Goal: Task Accomplishment & Management: Manage account settings

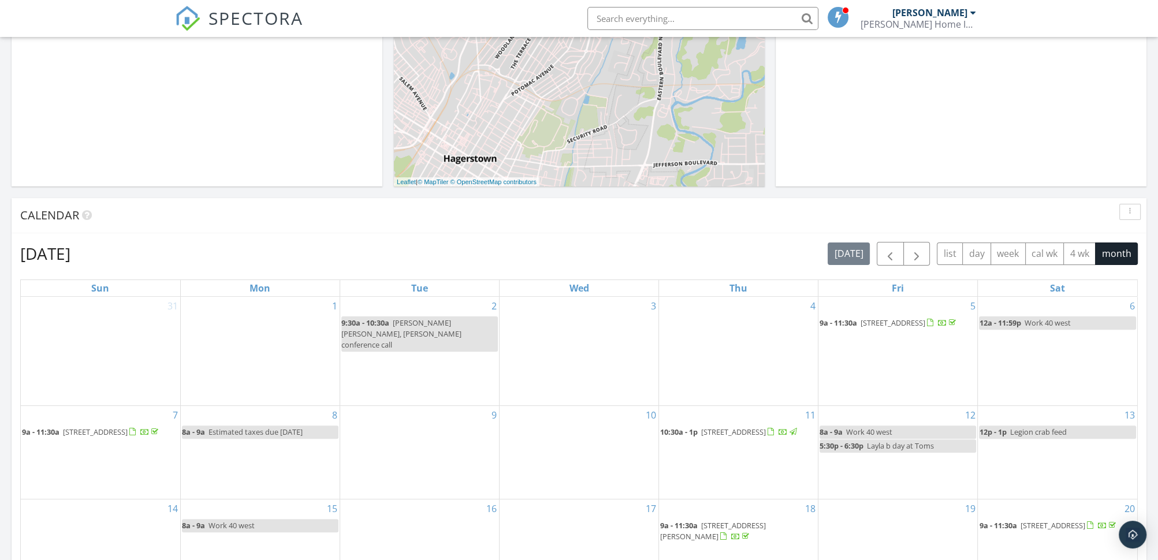
scroll to position [635, 0]
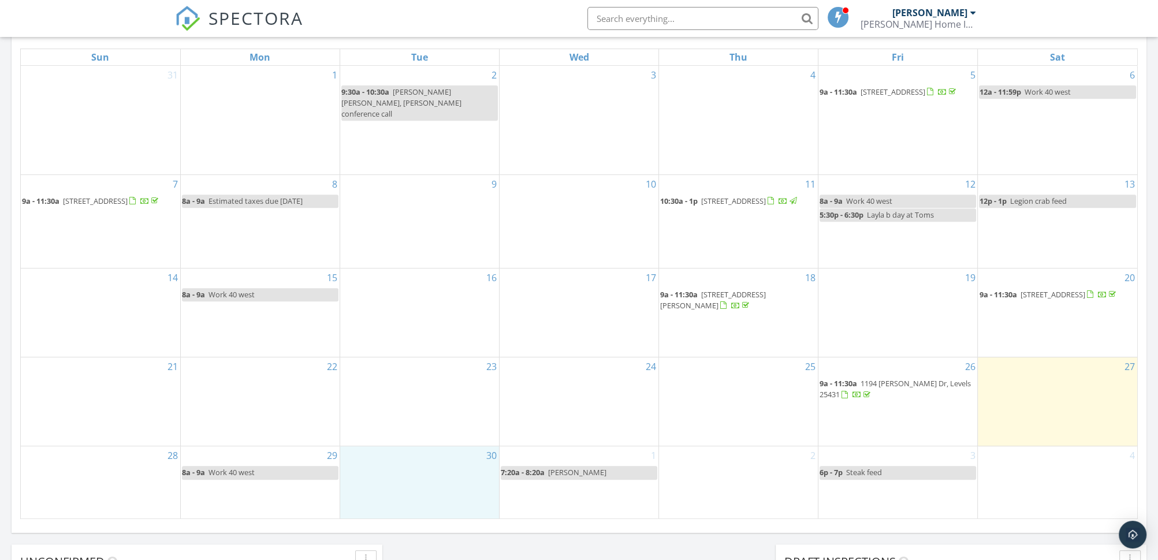
click at [432, 452] on div "30" at bounding box center [419, 482] width 159 height 72
click at [431, 400] on link "Inspection" at bounding box center [416, 404] width 59 height 18
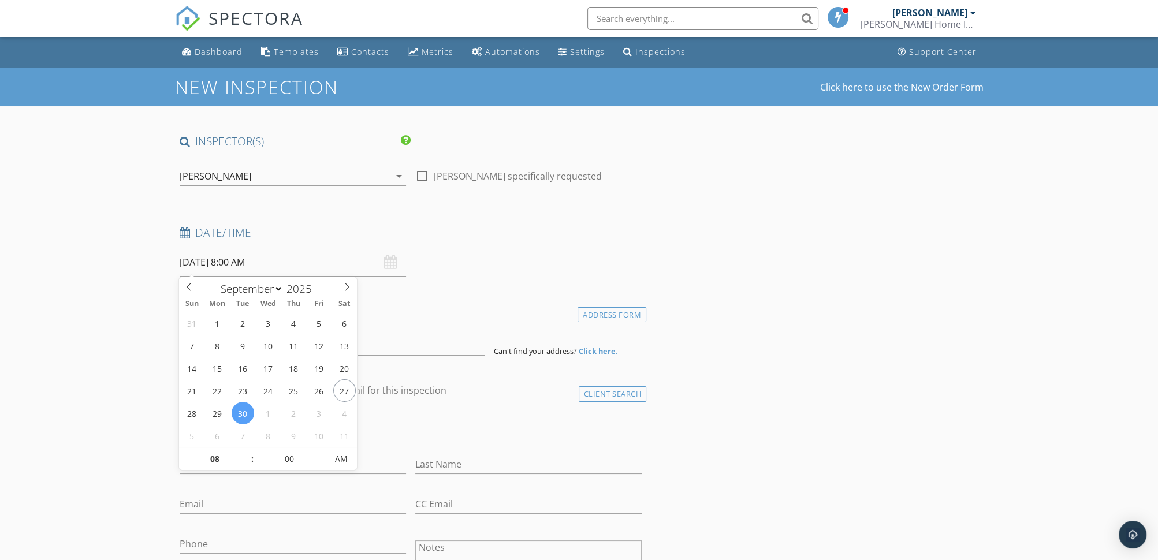
click at [239, 259] on input "09/30/2025 8:00 AM" at bounding box center [293, 262] width 226 height 28
type input "09"
type input "09/30/2025 9:00 AM"
click at [247, 449] on span at bounding box center [247, 454] width 8 height 12
type input "10"
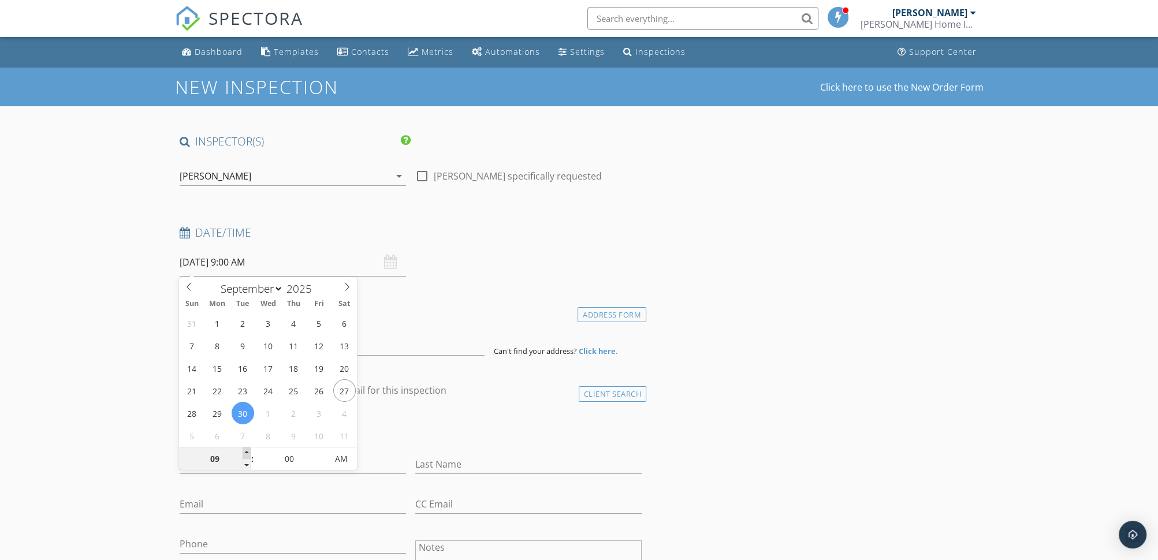
type input "09/30/2025 10:00 AM"
click at [247, 449] on span at bounding box center [247, 454] width 8 height 12
type input "11"
type input "09/30/2025 11:00 AM"
click at [247, 449] on span at bounding box center [247, 454] width 8 height 12
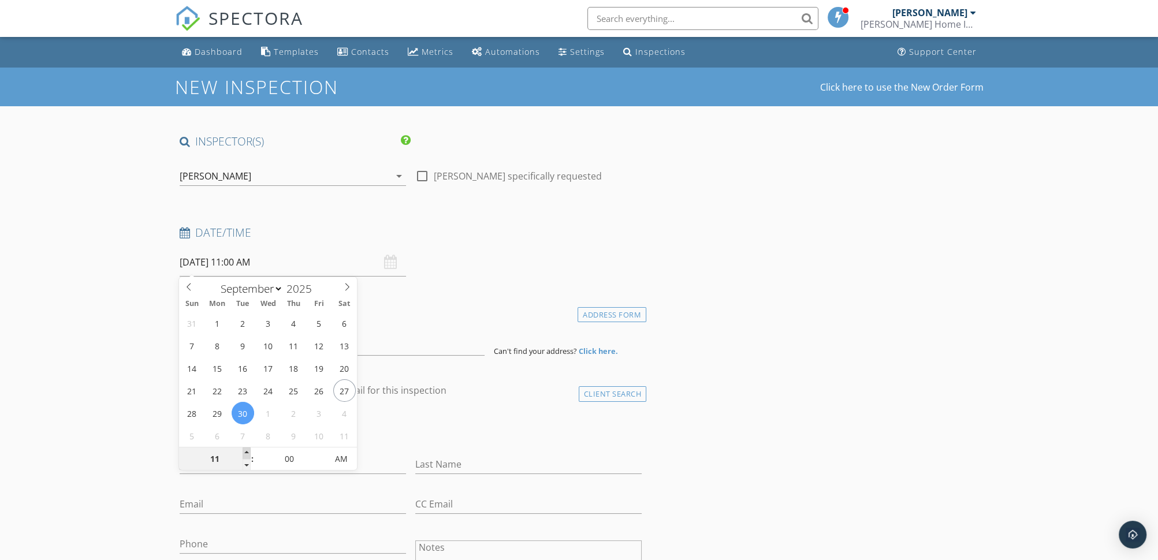
type input "12"
type input "09/30/2025 12:00 PM"
click at [247, 449] on span at bounding box center [247, 454] width 8 height 12
type input "01"
type input "[DATE] 1:00 PM"
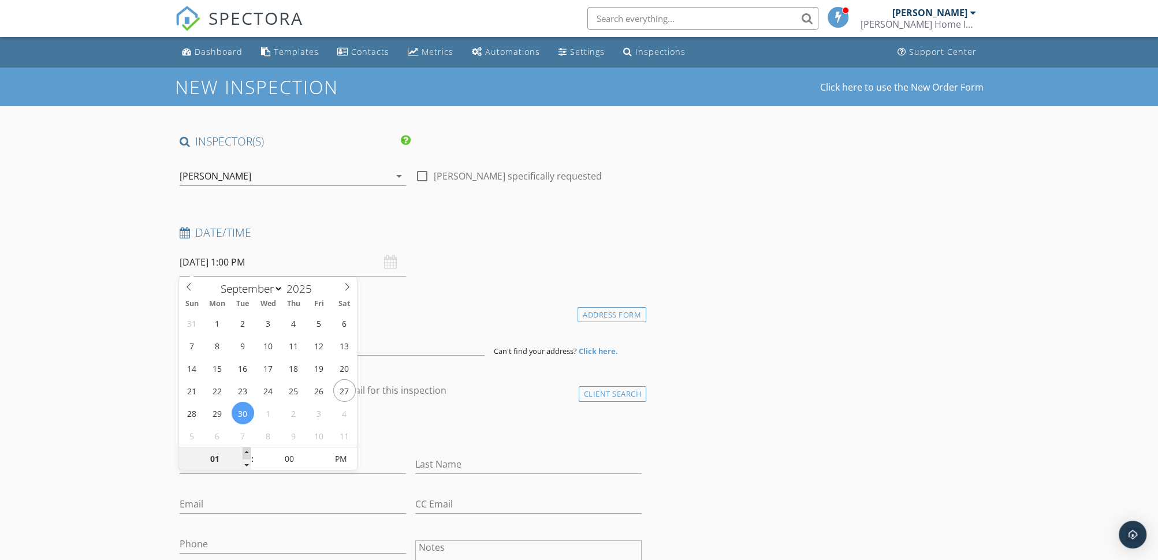
click at [247, 449] on span at bounding box center [247, 454] width 8 height 12
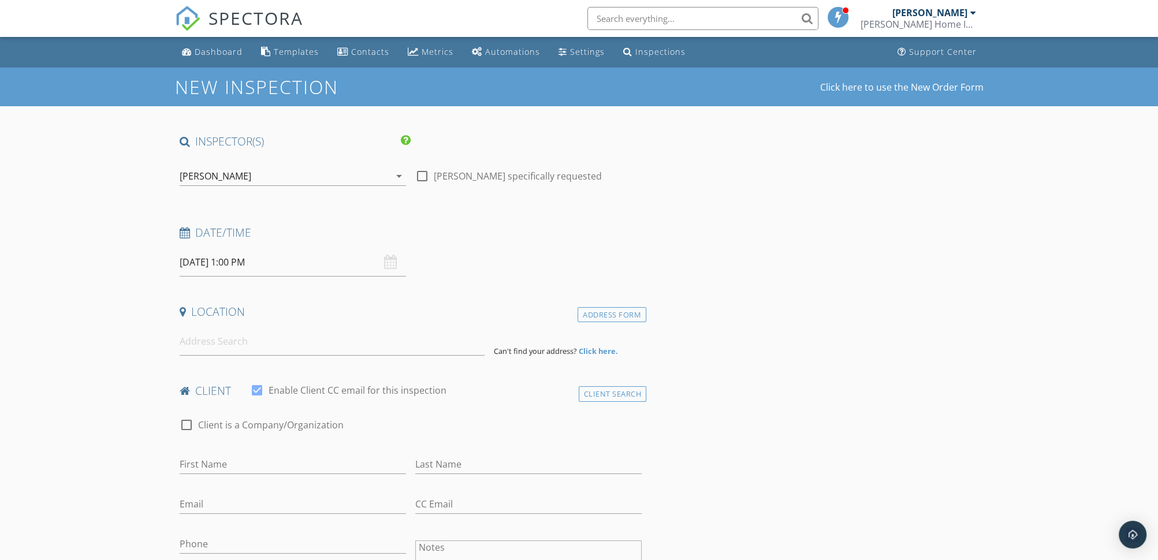
click at [225, 338] on input at bounding box center [332, 341] width 305 height 28
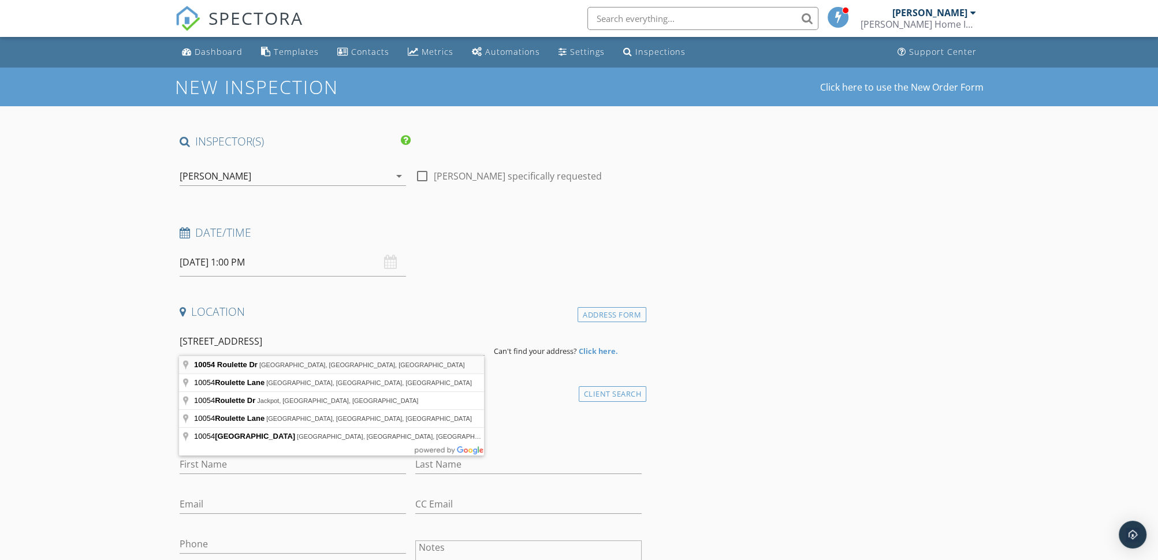
type input "10054 Roulette Dr, Hagerstown, MD, USA"
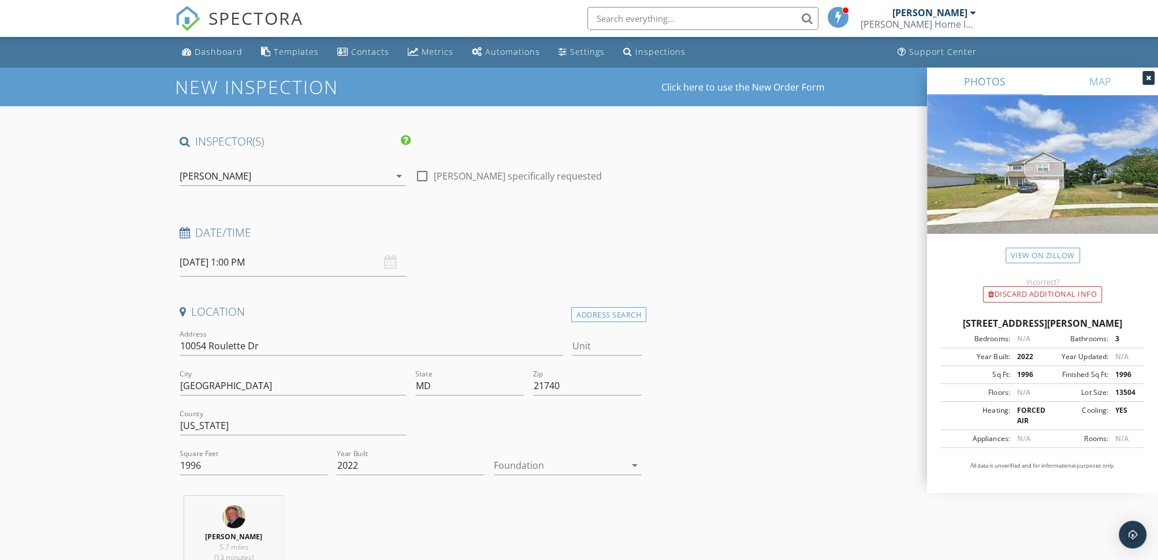
click at [523, 467] on div at bounding box center [560, 465] width 132 height 18
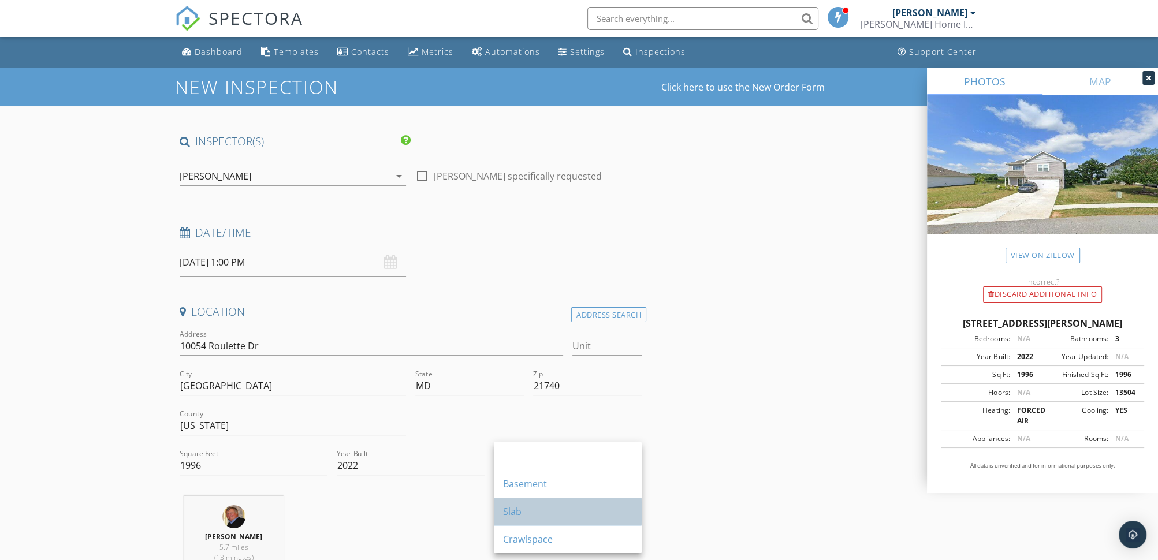
click at [513, 505] on div "Slab" at bounding box center [567, 512] width 129 height 14
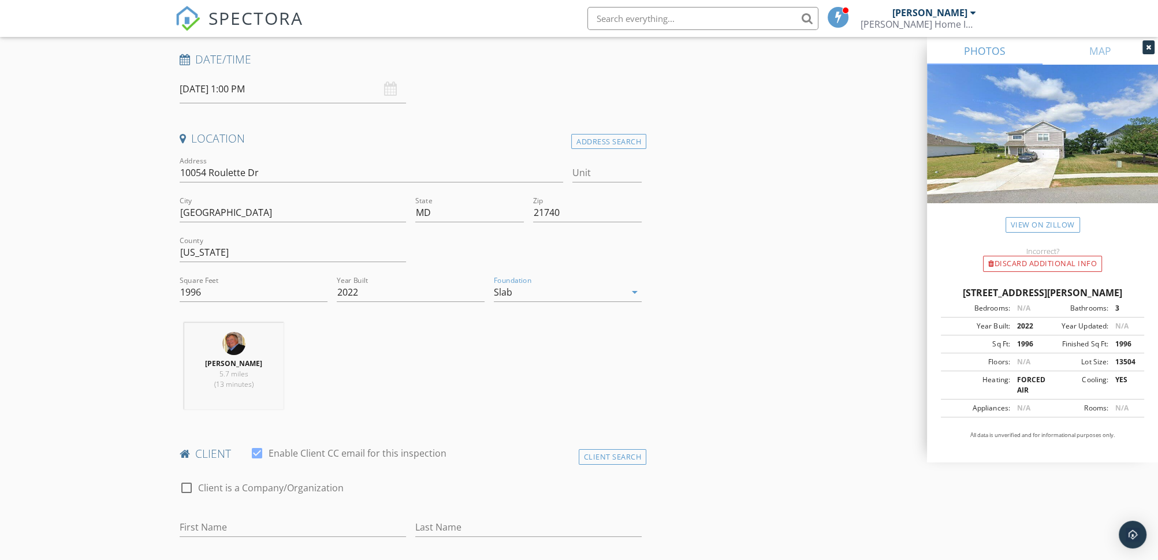
scroll to position [347, 0]
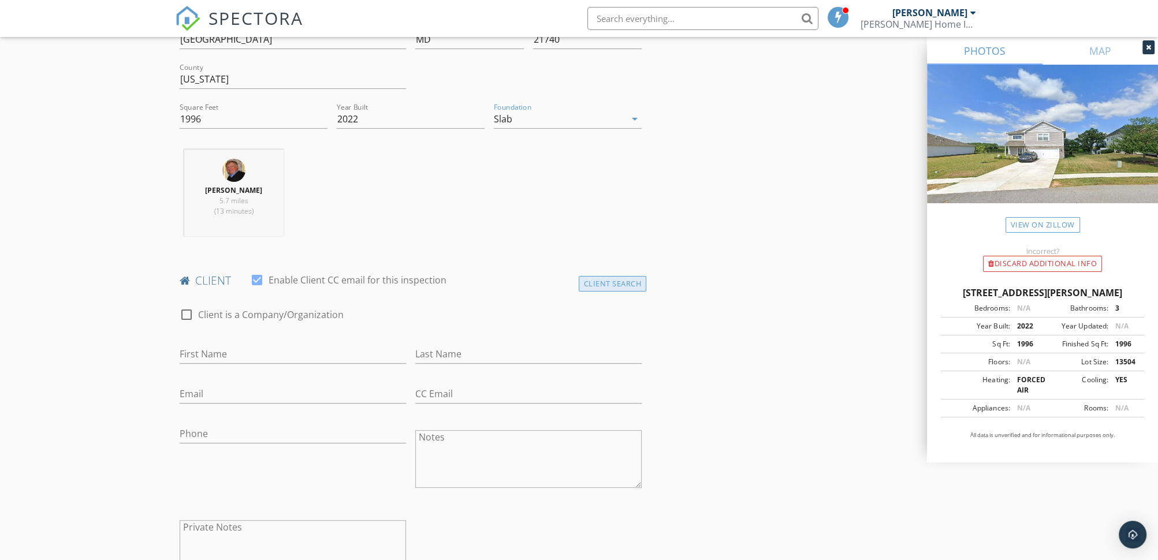
click at [604, 282] on div "Client Search" at bounding box center [613, 284] width 68 height 16
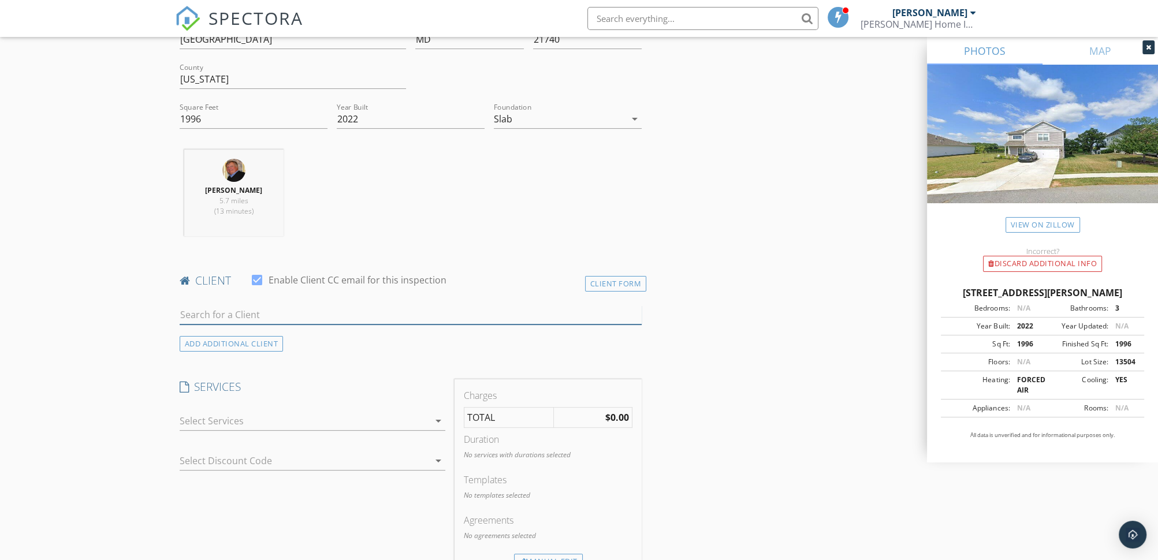
click at [200, 312] on input "text" at bounding box center [411, 315] width 463 height 19
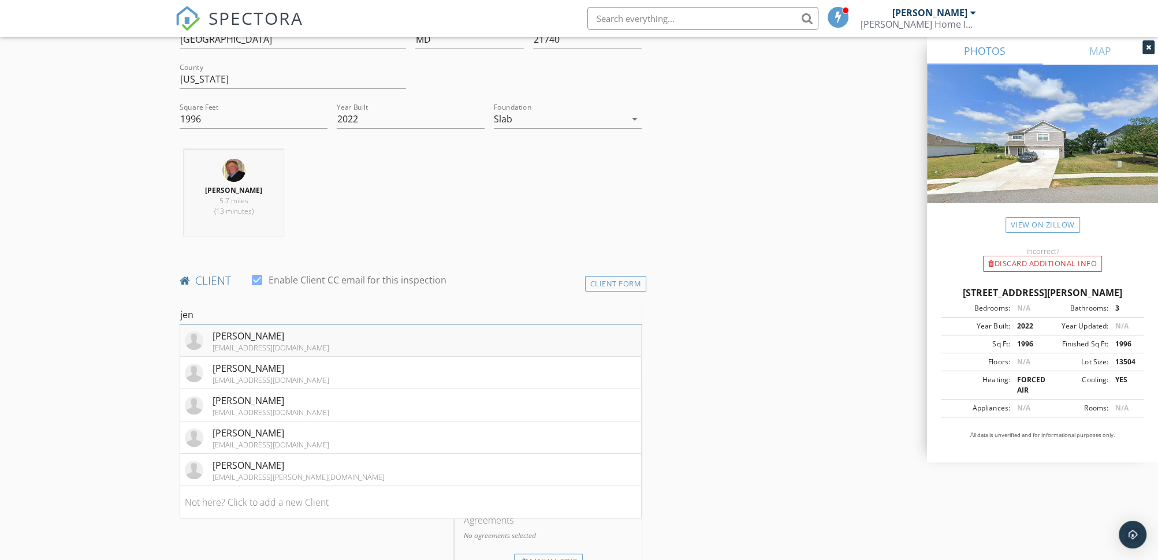
type input "jen-"
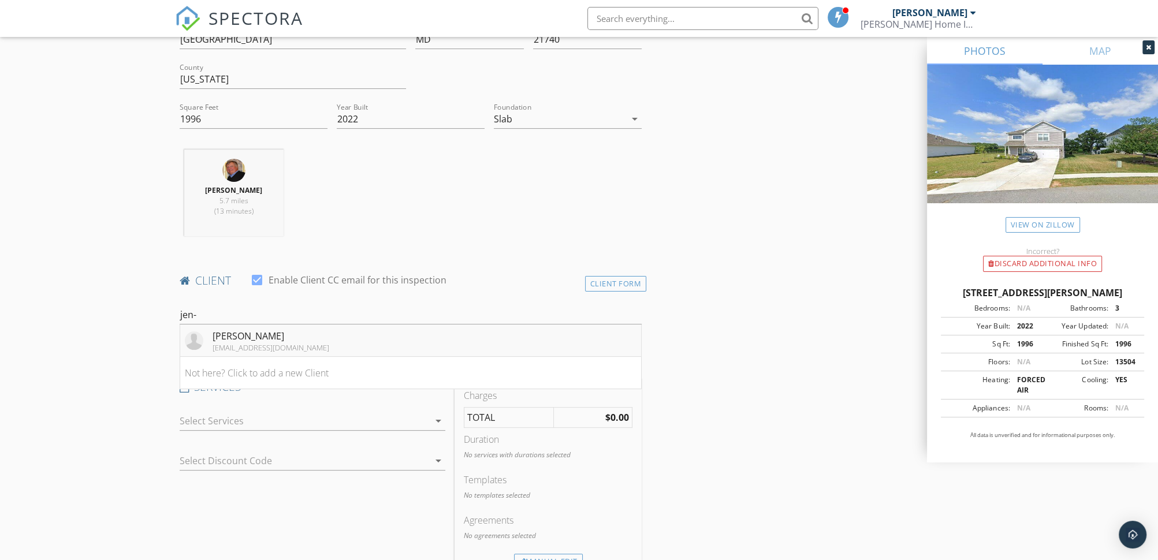
click at [243, 336] on div "[PERSON_NAME]" at bounding box center [271, 336] width 117 height 14
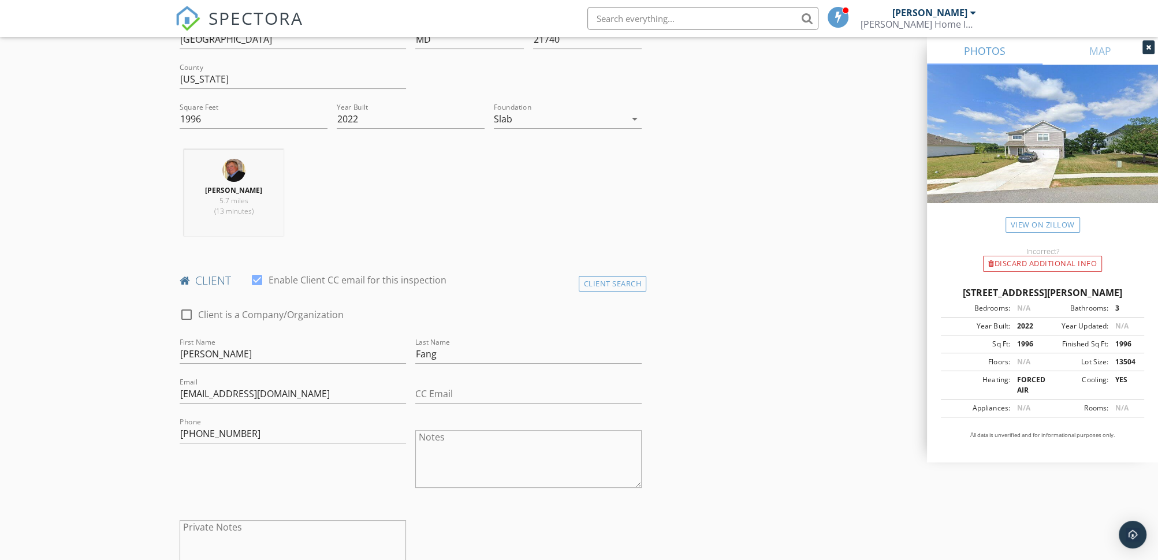
scroll to position [462, 0]
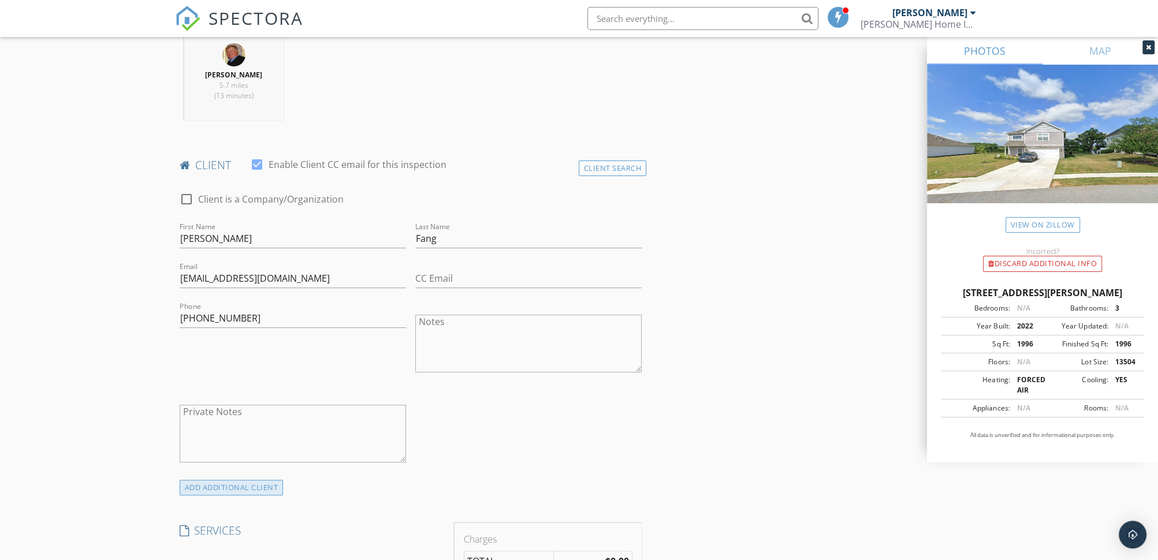
click at [206, 486] on div "ADD ADDITIONAL client" at bounding box center [232, 488] width 104 height 16
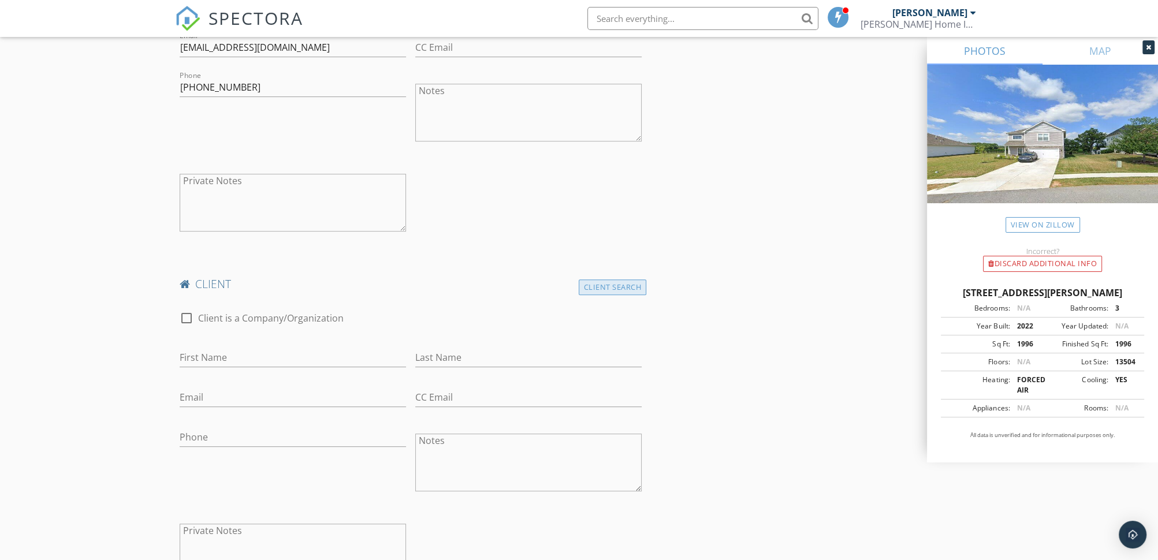
click at [606, 289] on div "Client Search" at bounding box center [613, 288] width 68 height 16
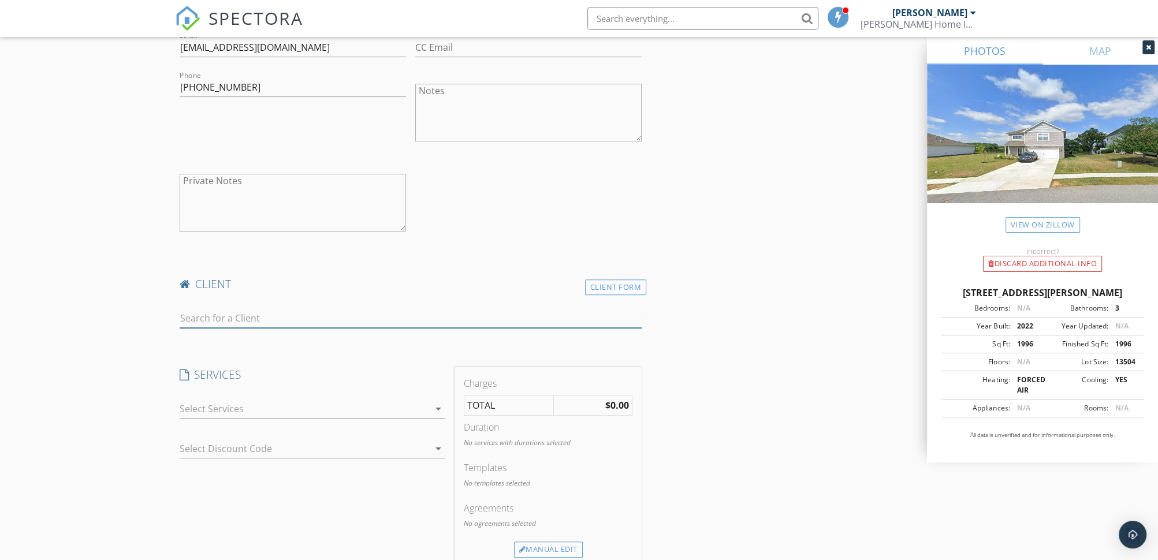
click at [194, 316] on input "text" at bounding box center [411, 318] width 463 height 19
type input "A"
click at [216, 407] on div at bounding box center [305, 409] width 250 height 18
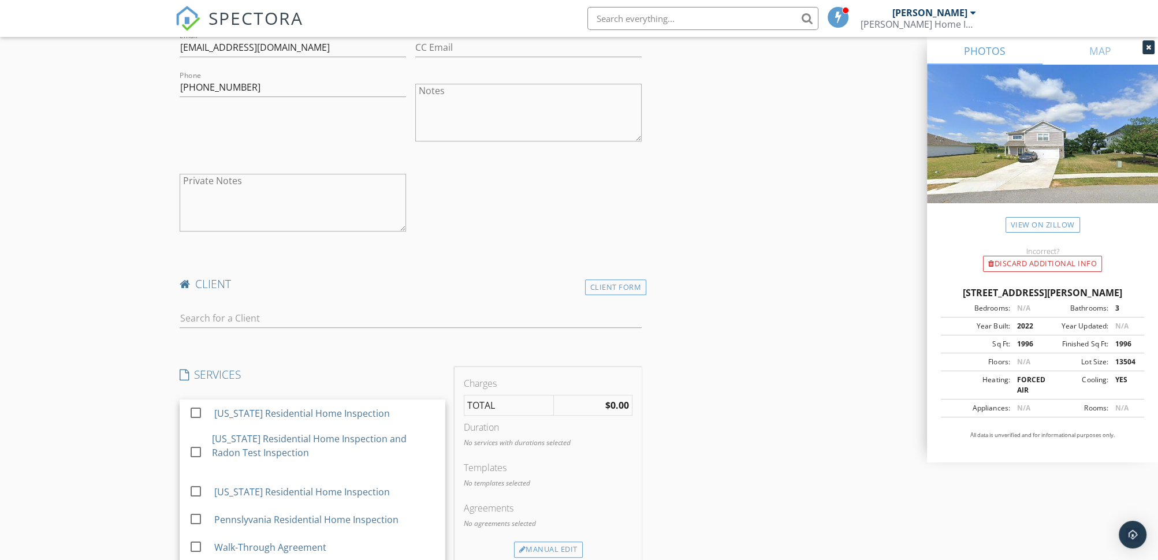
scroll to position [866, 0]
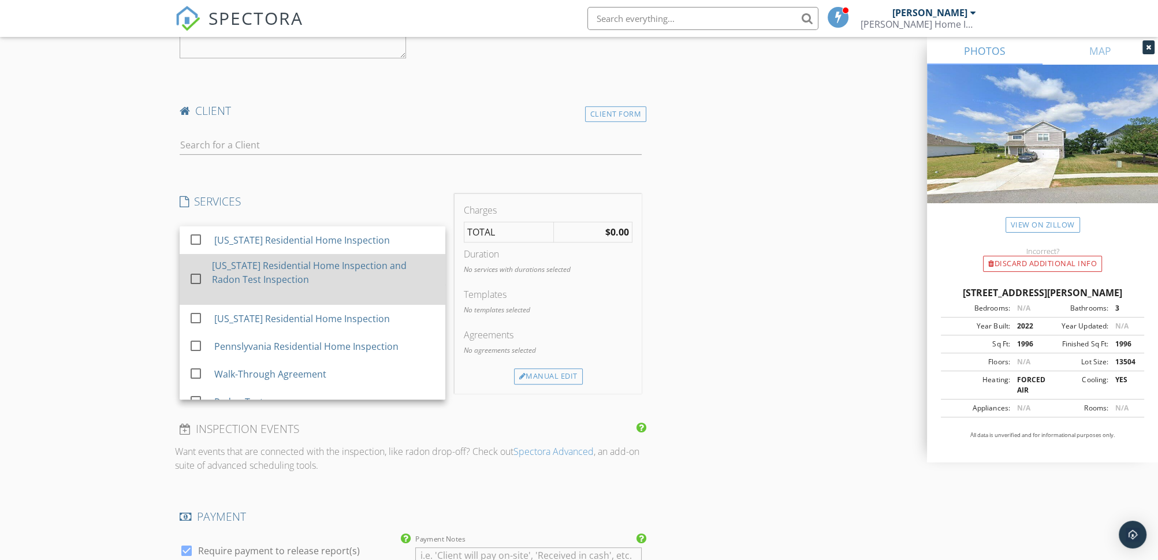
click at [192, 274] on div at bounding box center [196, 279] width 20 height 20
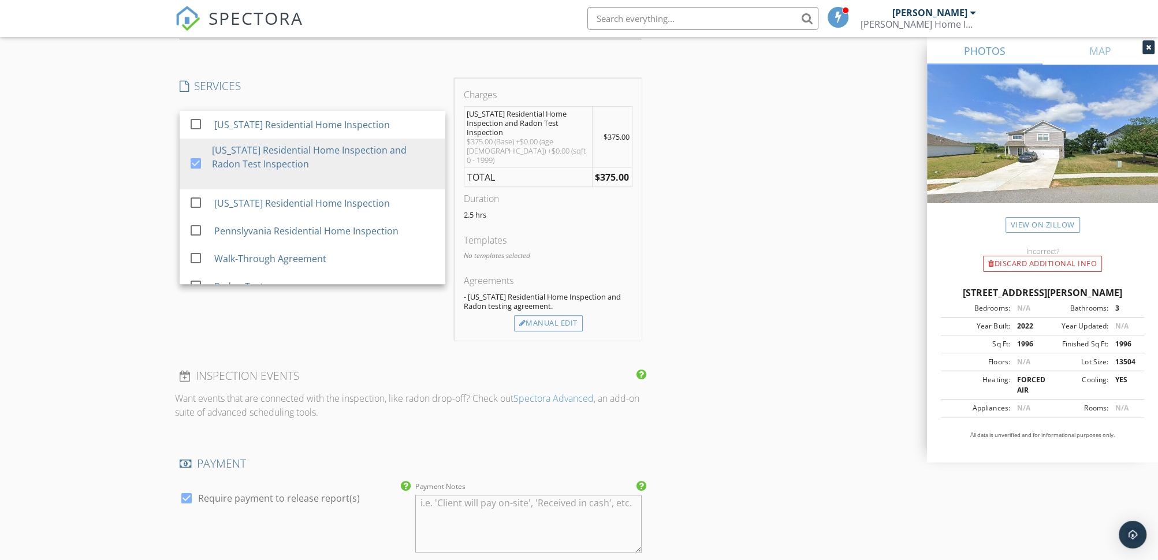
scroll to position [1040, 0]
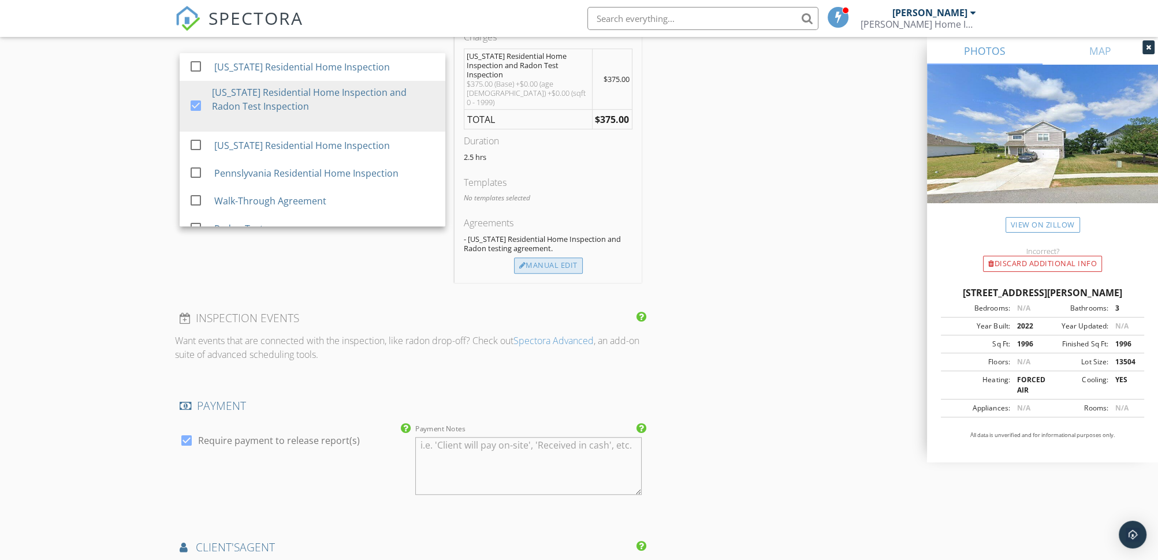
click at [542, 258] on div "Manual Edit" at bounding box center [548, 266] width 69 height 16
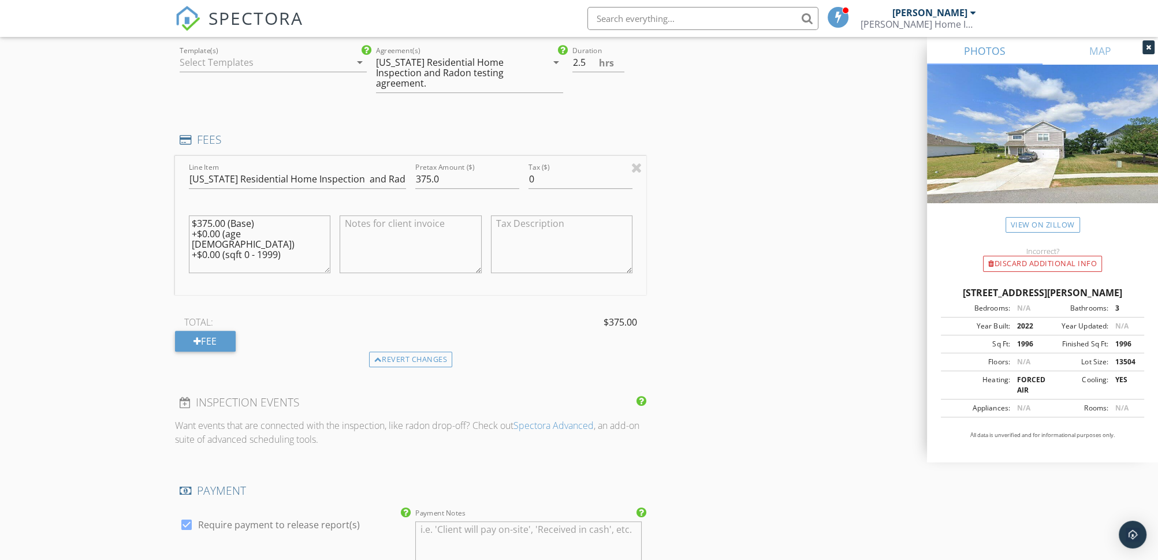
drag, startPoint x: 291, startPoint y: 245, endPoint x: 187, endPoint y: 223, distance: 106.3
click at [187, 223] on div "$375.00 (Base) +$0.00 (age 1 - 49) +$0.00 (sqft 0 - 1999)" at bounding box center [259, 245] width 151 height 90
drag, startPoint x: 430, startPoint y: 174, endPoint x: 415, endPoint y: 181, distance: 16.5
click at [415, 181] on input "375.0" at bounding box center [467, 179] width 104 height 19
type input "500.0"
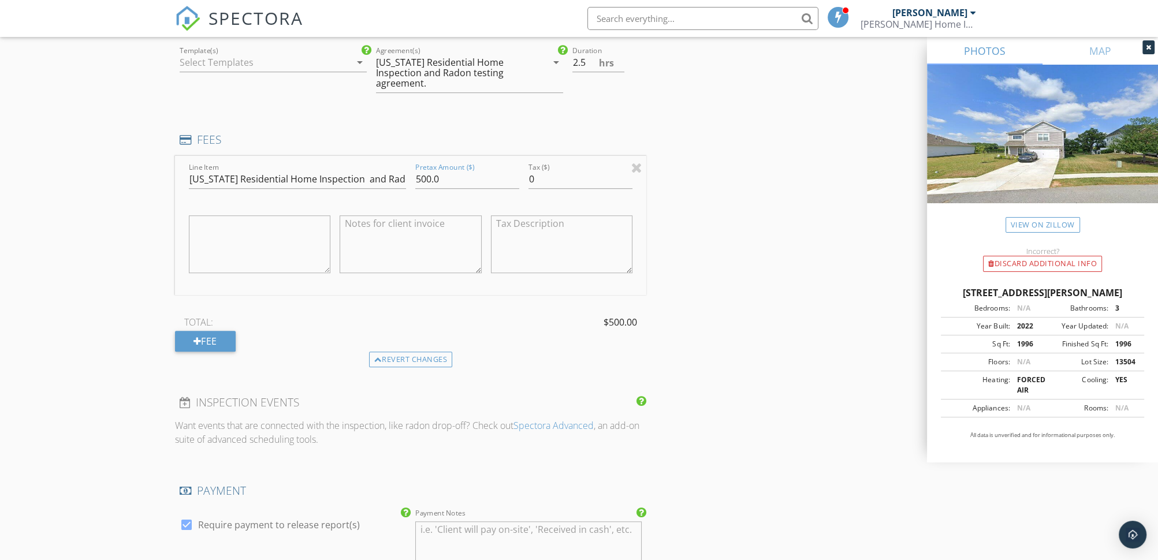
click at [123, 145] on div "New Inspection Click here to use the New Order Form INSPECTOR(S) check_box Arno…" at bounding box center [579, 152] width 1158 height 2249
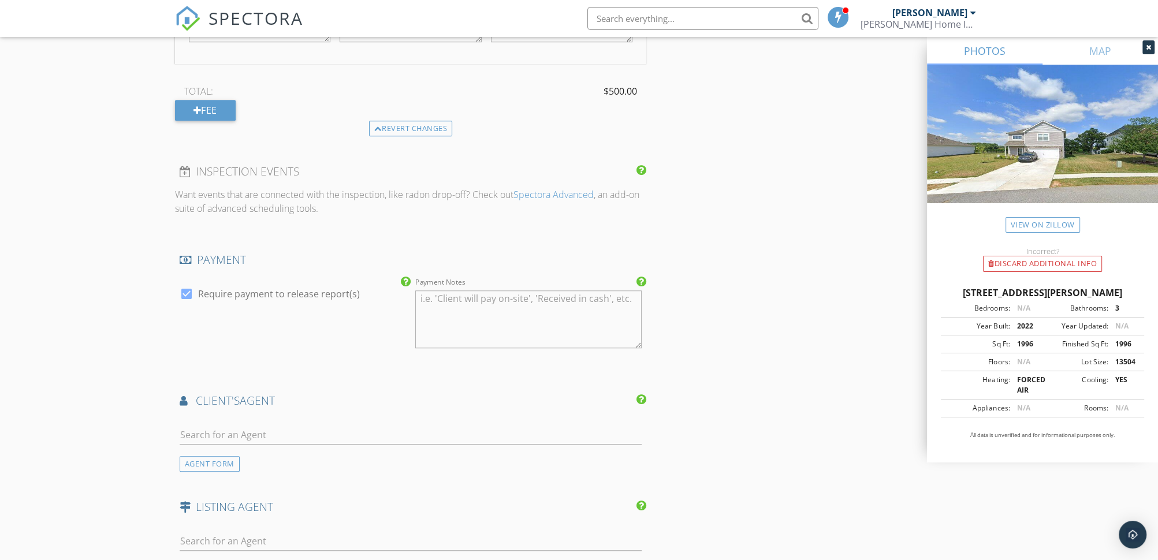
scroll to position [1386, 0]
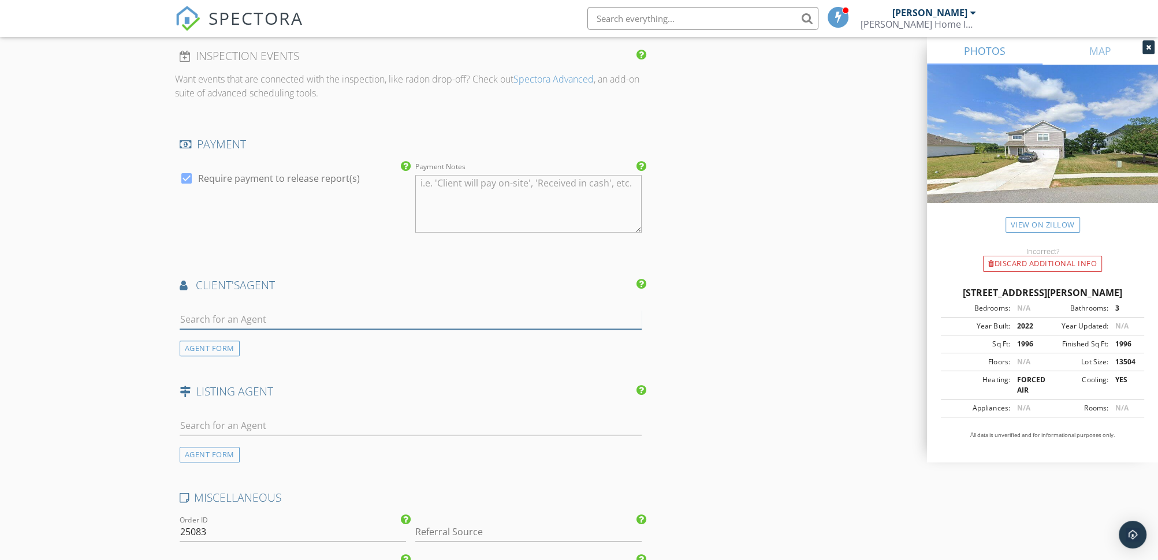
click at [202, 316] on input "text" at bounding box center [411, 319] width 463 height 19
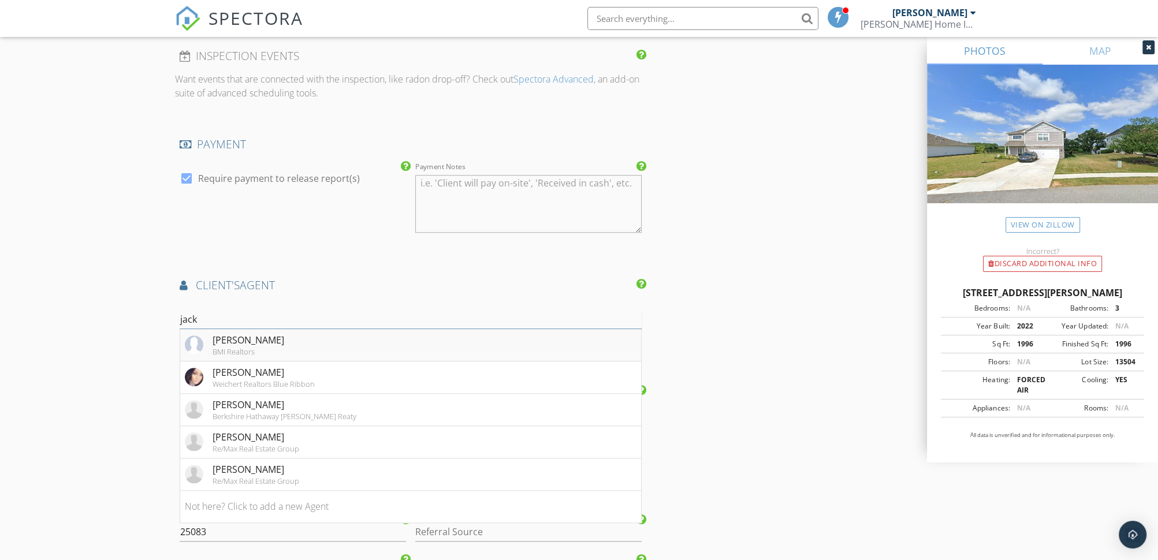
type input "jack"
click at [245, 338] on div "[PERSON_NAME]" at bounding box center [249, 340] width 72 height 14
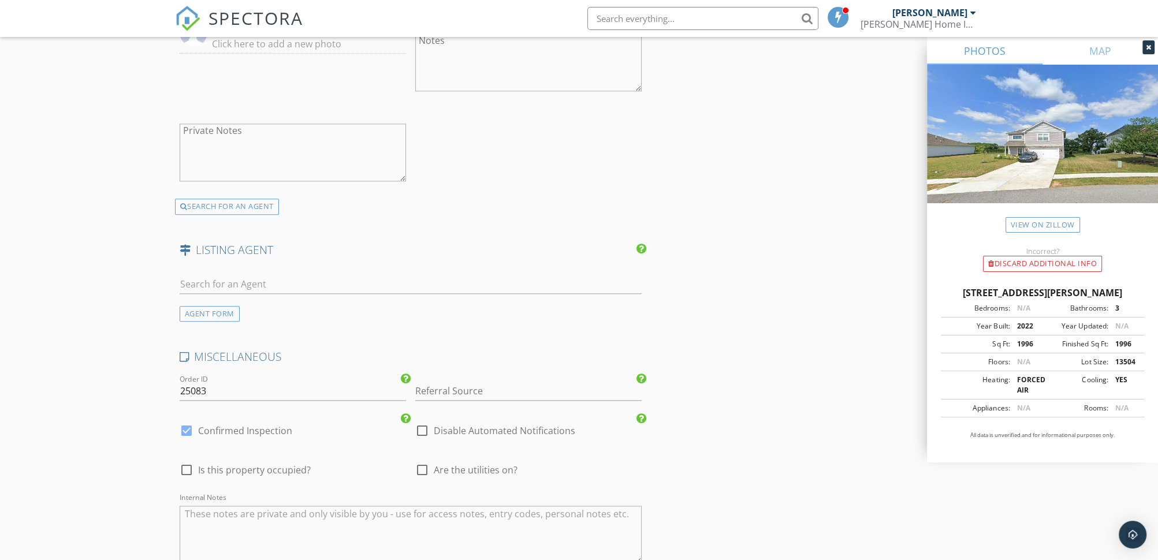
scroll to position [2015, 0]
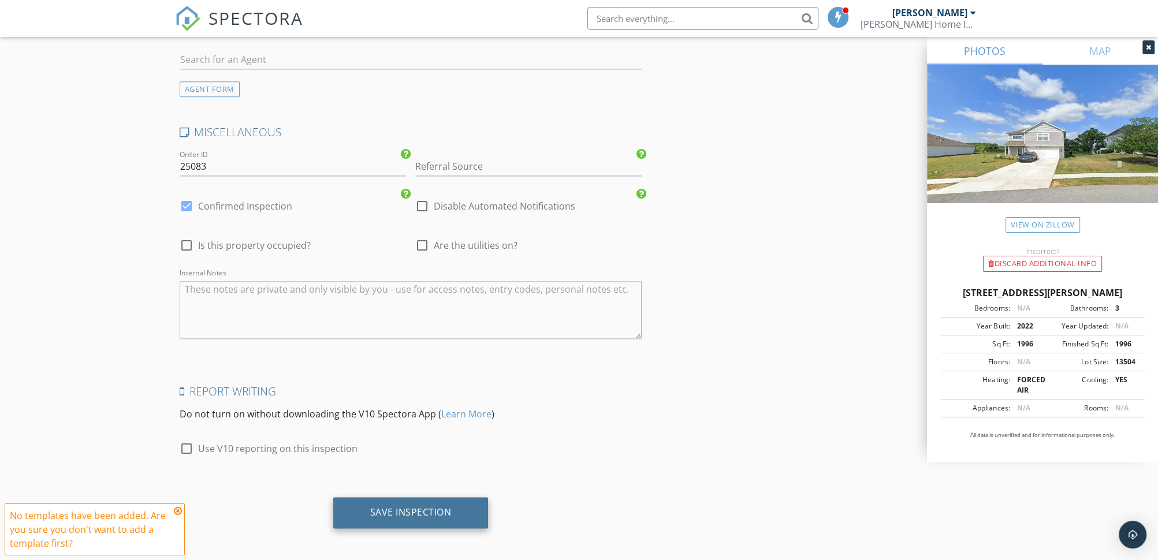
click at [388, 507] on div "Save Inspection" at bounding box center [410, 513] width 81 height 12
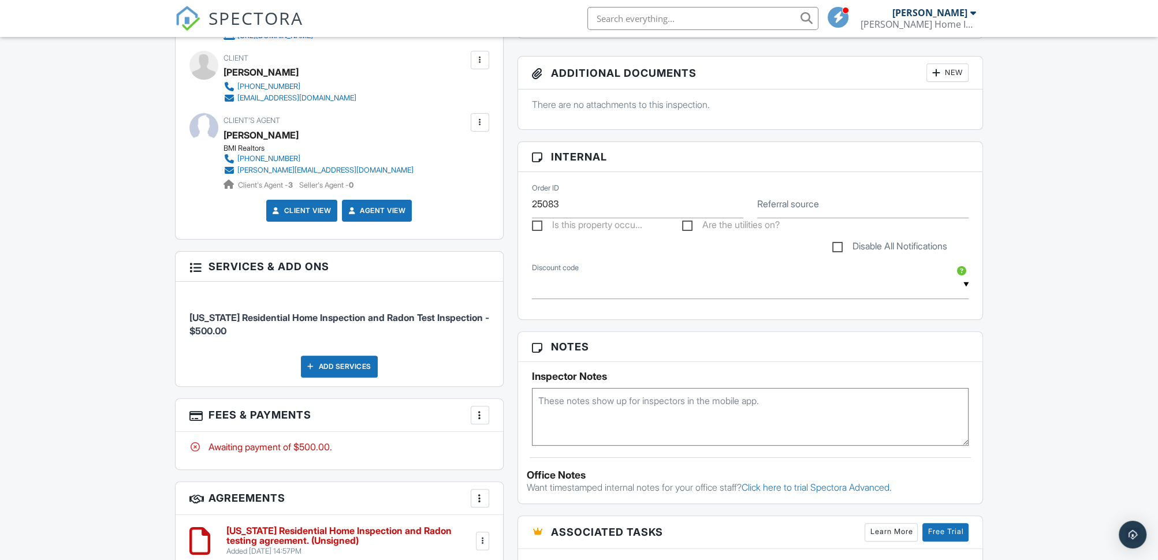
scroll to position [520, 0]
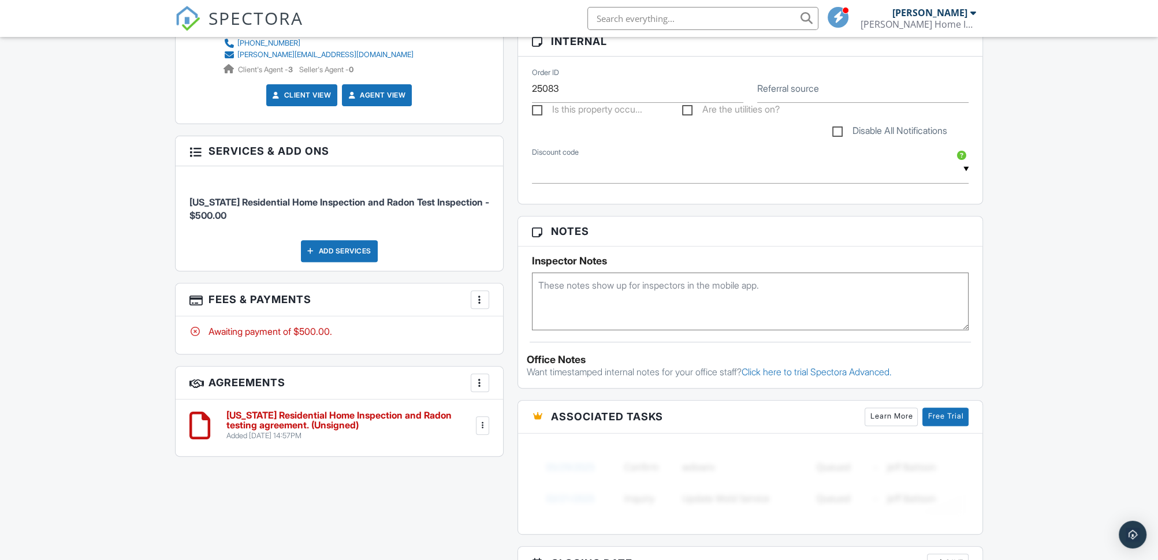
click at [479, 381] on div at bounding box center [480, 383] width 12 height 12
click at [484, 425] on div at bounding box center [483, 426] width 12 height 12
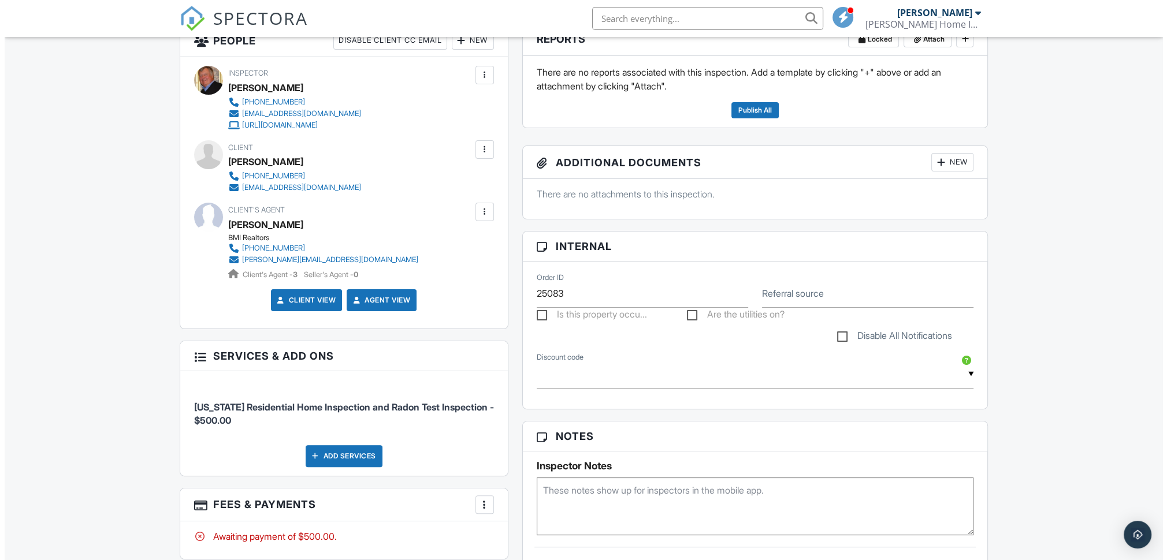
scroll to position [141, 0]
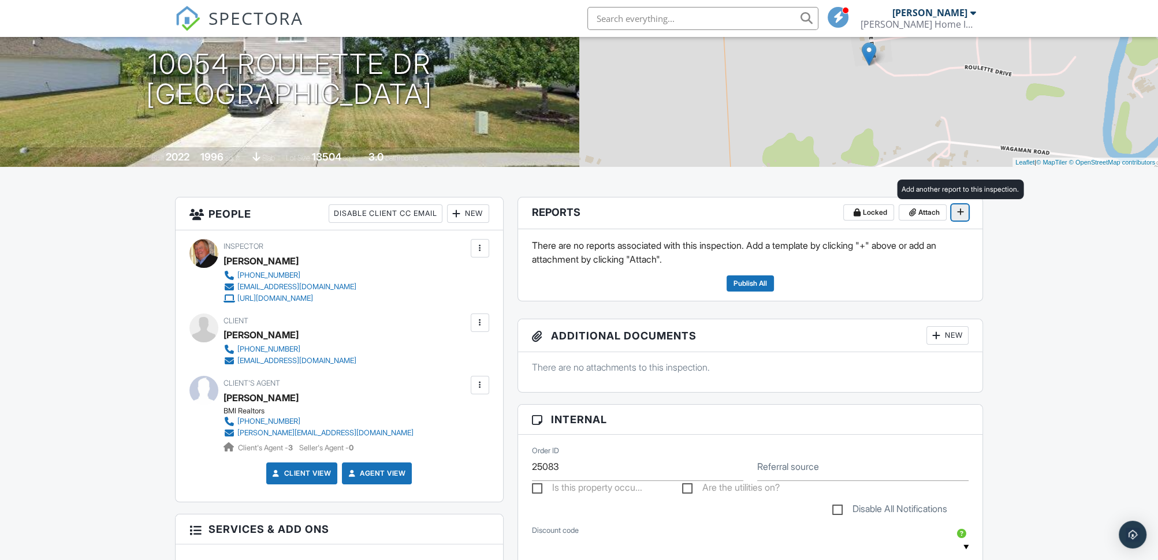
click at [959, 213] on icon at bounding box center [959, 212] width 7 height 8
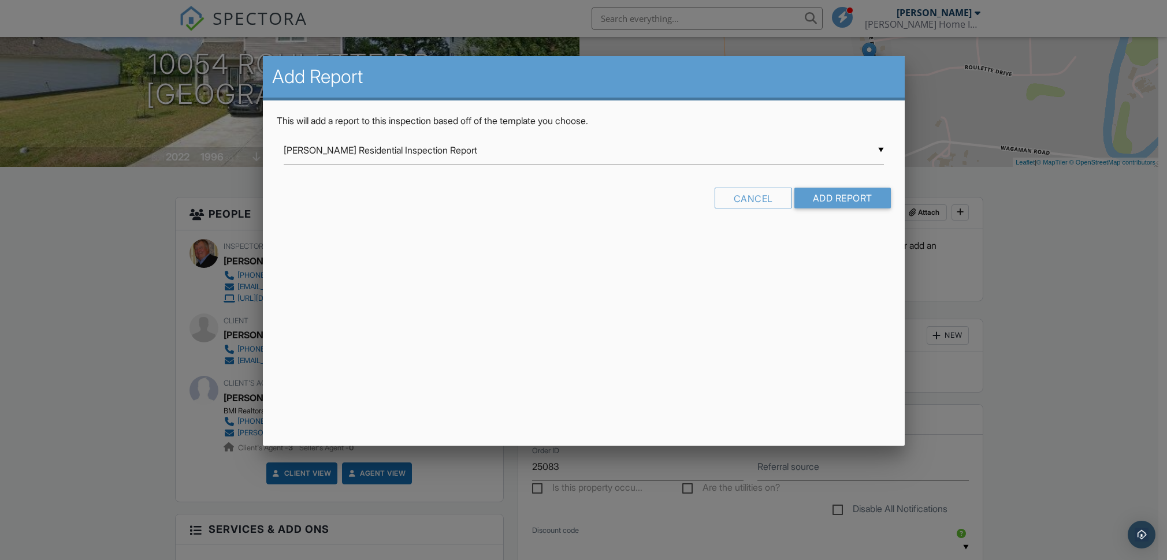
click at [880, 148] on div "▼ Cochran Residential Inspection Report Cochran Residential Inspection Report N…" at bounding box center [584, 150] width 600 height 28
click at [376, 206] on form "▼ Cochran Residential Inspection Report Cochran Residential Inspection Report N…" at bounding box center [584, 176] width 614 height 81
click at [880, 148] on div "▼ Cochran Residential Inspection Report Cochran Residential Inspection Report N…" at bounding box center [584, 150] width 600 height 28
click at [414, 206] on span "[PERSON_NAME] Home Inspection Services, LLC REV. 1" at bounding box center [584, 208] width 600 height 29
type input "[PERSON_NAME] Home Inspection Services, LLC REV. 1"
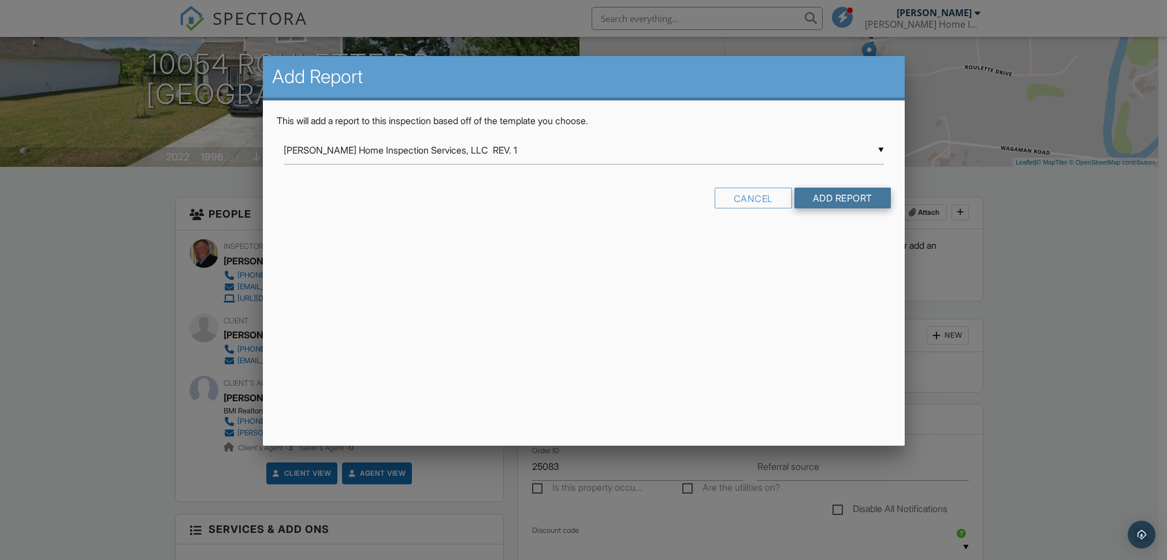
click at [852, 198] on input "Add Report" at bounding box center [842, 198] width 96 height 21
